Goal: Find specific page/section

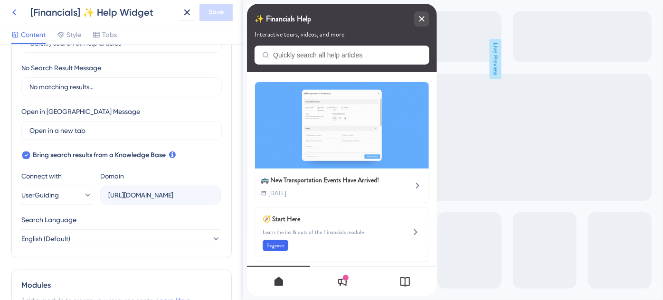
click at [12, 11] on icon at bounding box center [14, 12] width 11 height 11
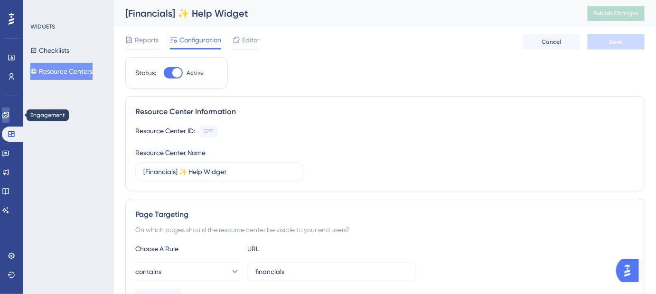
click at [9, 110] on link at bounding box center [6, 114] width 8 height 15
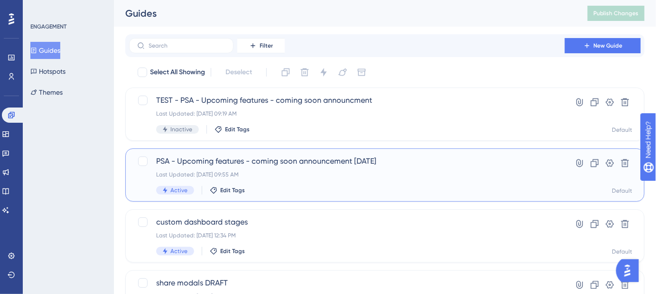
click at [277, 164] on span "PSA - Upcoming features - coming soon announcement [DATE]" at bounding box center [347, 160] width 382 height 11
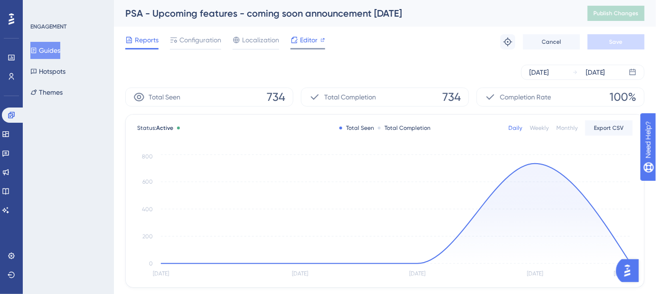
click at [308, 40] on span "Editor" at bounding box center [309, 39] width 18 height 11
